Goal: Task Accomplishment & Management: Manage account settings

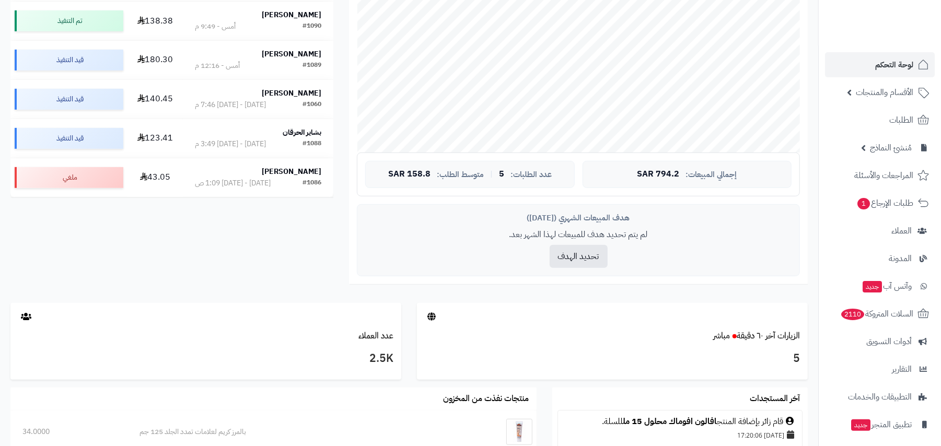
scroll to position [537, 0]
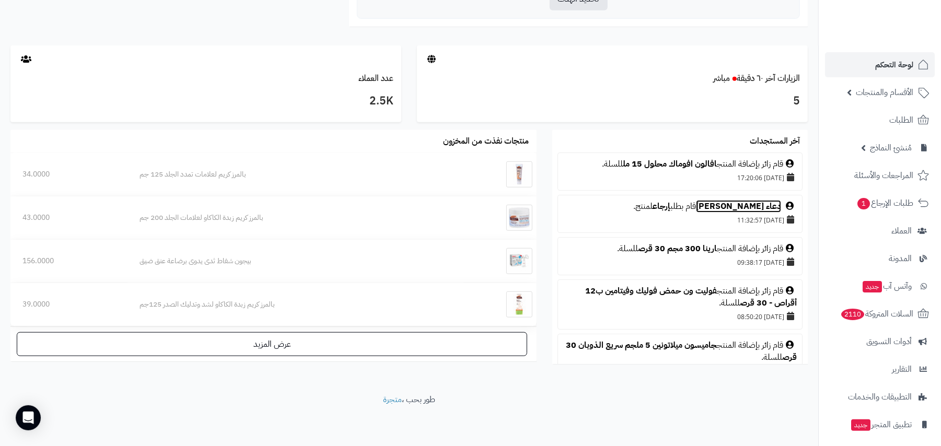
click at [766, 203] on link "دعاء [PERSON_NAME]" at bounding box center [738, 206] width 85 height 13
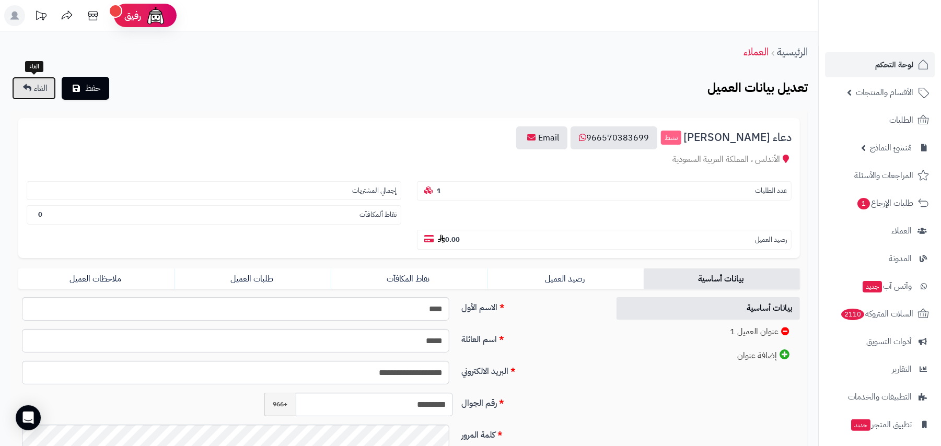
click at [34, 91] on span "الغاء" at bounding box center [41, 88] width 14 height 13
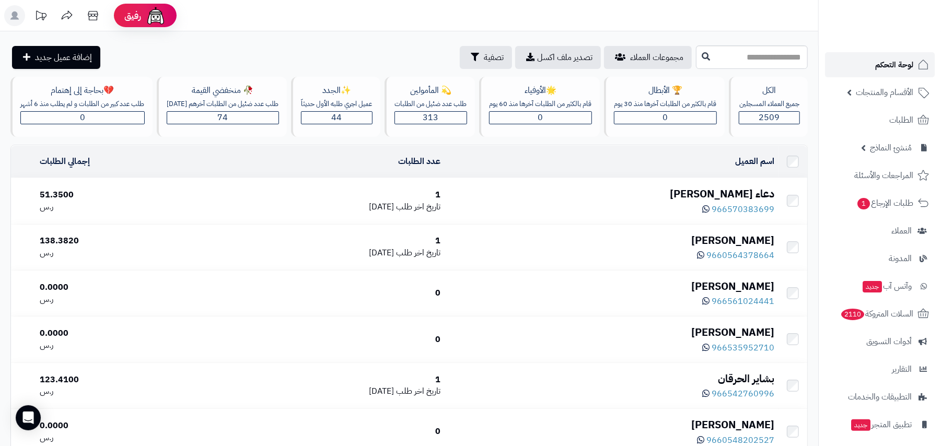
click at [903, 62] on span "لوحة التحكم" at bounding box center [894, 64] width 38 height 15
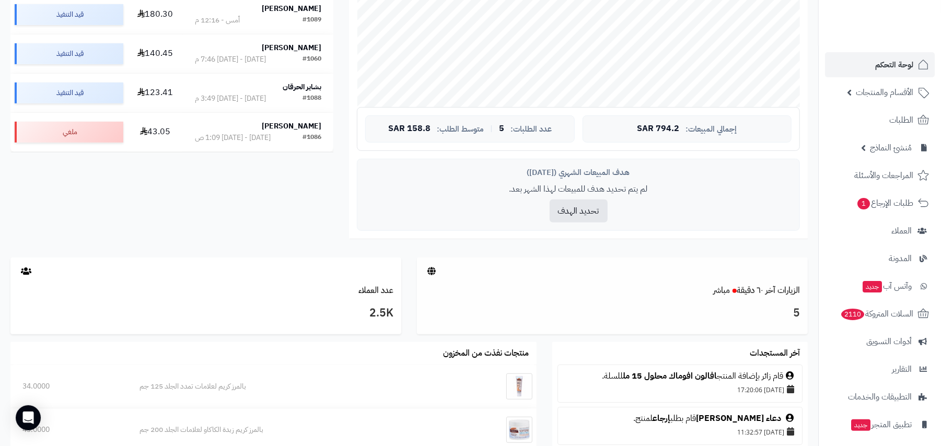
scroll to position [418, 0]
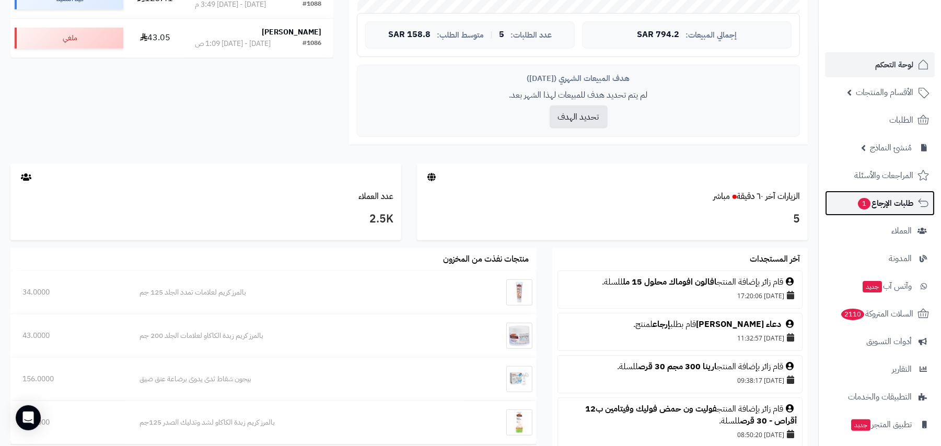
click at [893, 196] on span "طلبات الإرجاع 1" at bounding box center [885, 203] width 56 height 15
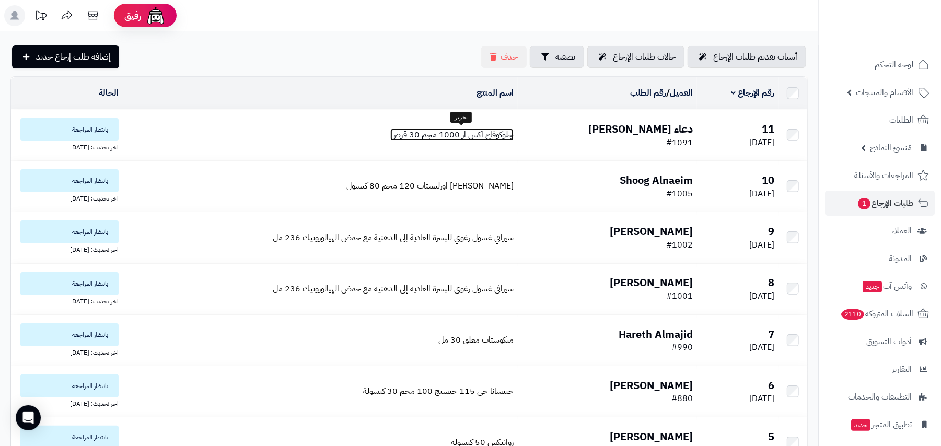
click at [444, 129] on span "جلوكوفاج اكس ار 1000 مجم 30 قرص" at bounding box center [451, 135] width 123 height 13
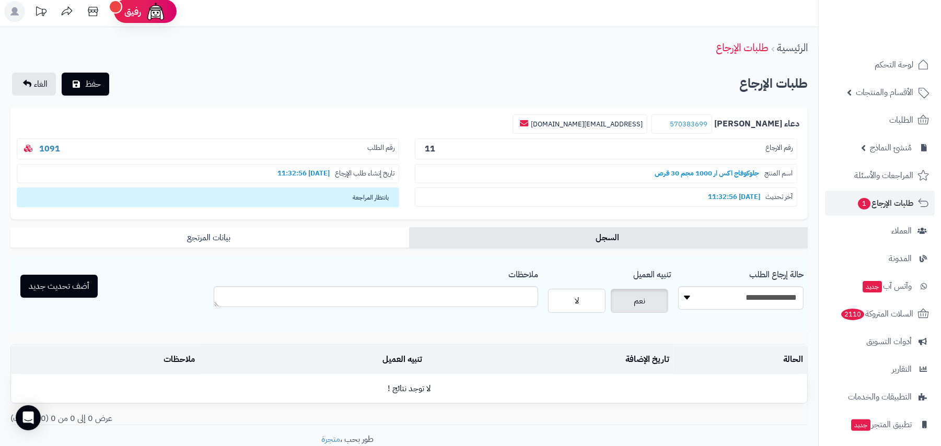
scroll to position [67, 0]
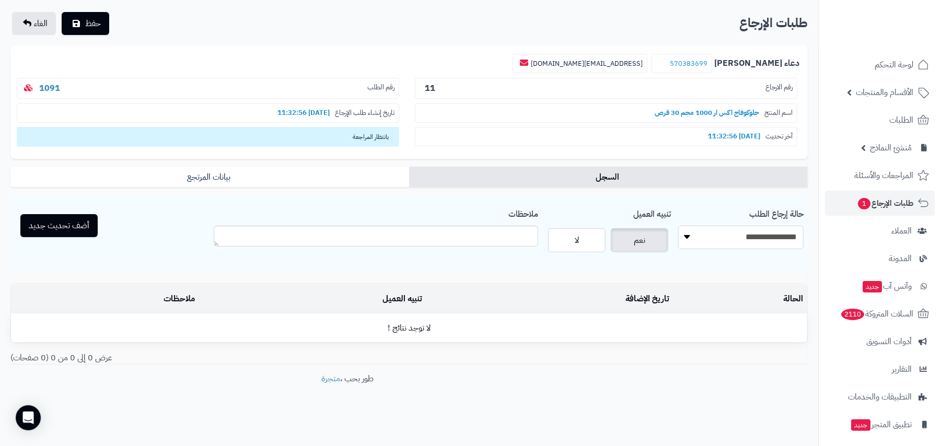
click at [776, 243] on select "**********" at bounding box center [740, 238] width 125 height 24
select select "*"
click at [678, 226] on select "**********" at bounding box center [740, 238] width 125 height 24
click at [558, 244] on label "لا" at bounding box center [576, 240] width 57 height 24
click at [54, 220] on button "أضف تحديث جديد" at bounding box center [58, 225] width 77 height 23
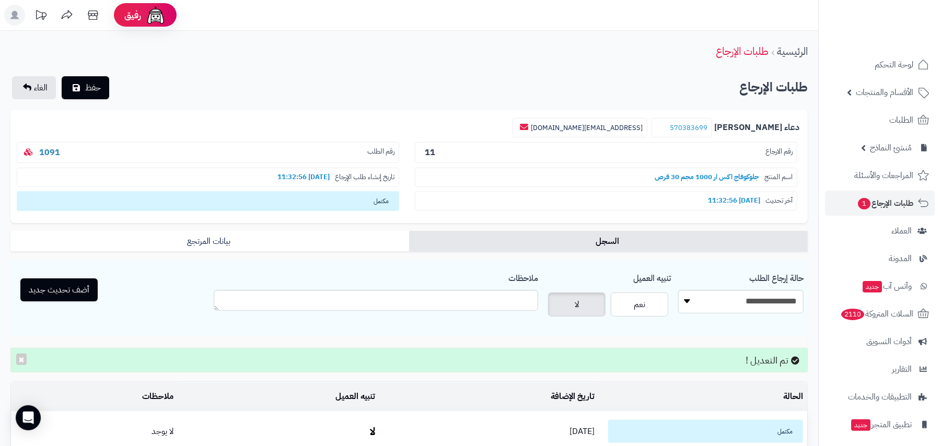
scroll to position [0, 0]
click at [88, 95] on button "حفظ" at bounding box center [86, 87] width 48 height 23
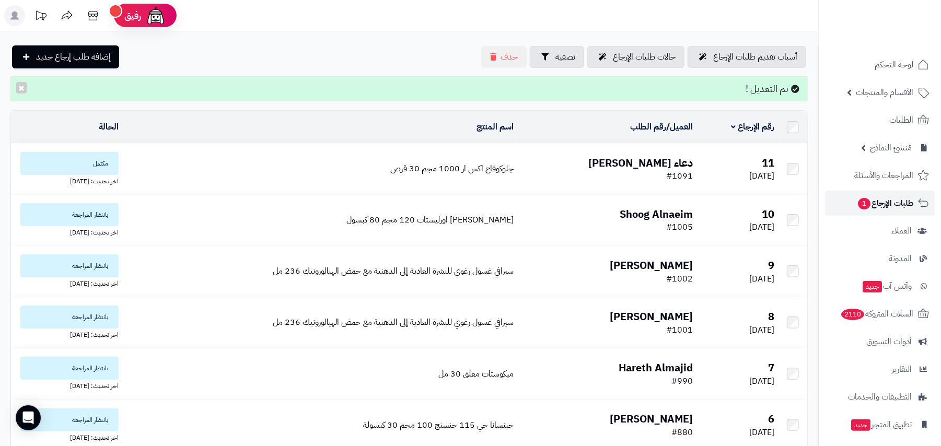
click at [891, 196] on span "طلبات الإرجاع 1" at bounding box center [885, 203] width 56 height 15
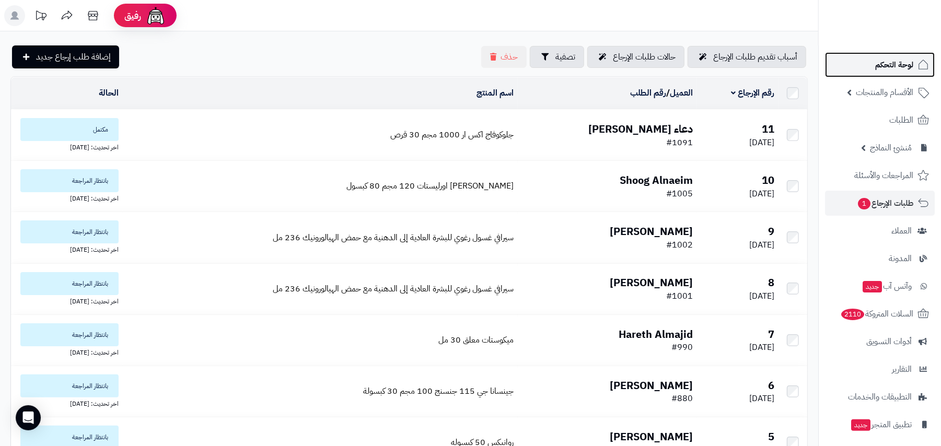
click at [882, 60] on span "لوحة التحكم" at bounding box center [894, 64] width 38 height 15
